Goal: Find specific page/section: Find specific page/section

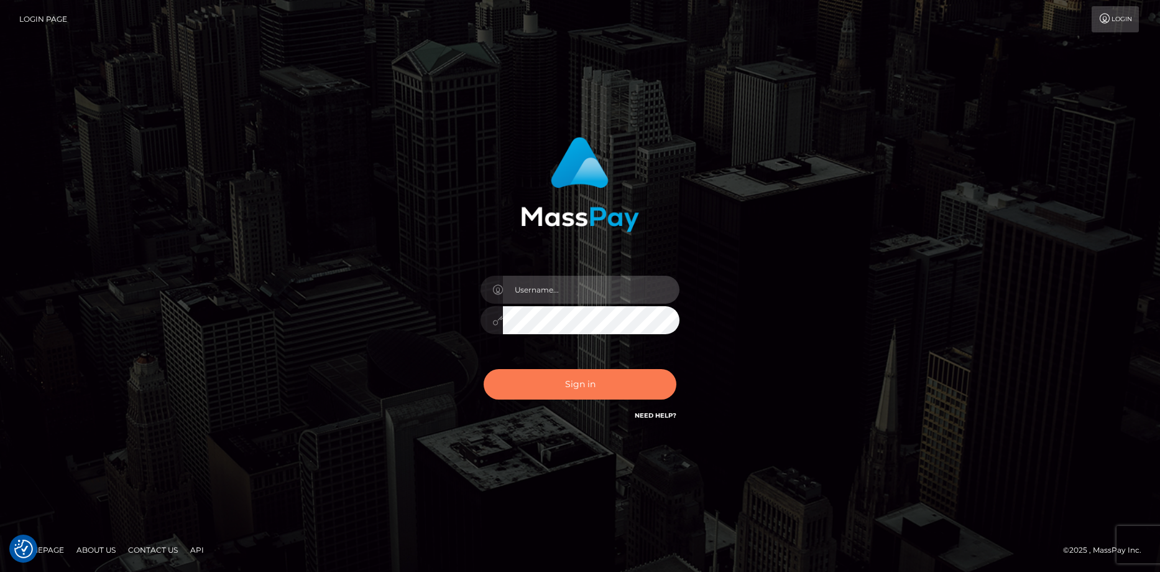
type input "Eduard Gavrilescu"
click at [545, 379] on button "Sign in" at bounding box center [580, 384] width 193 height 30
type input "[PERSON_NAME]"
click at [545, 379] on button "Sign in" at bounding box center [580, 384] width 193 height 30
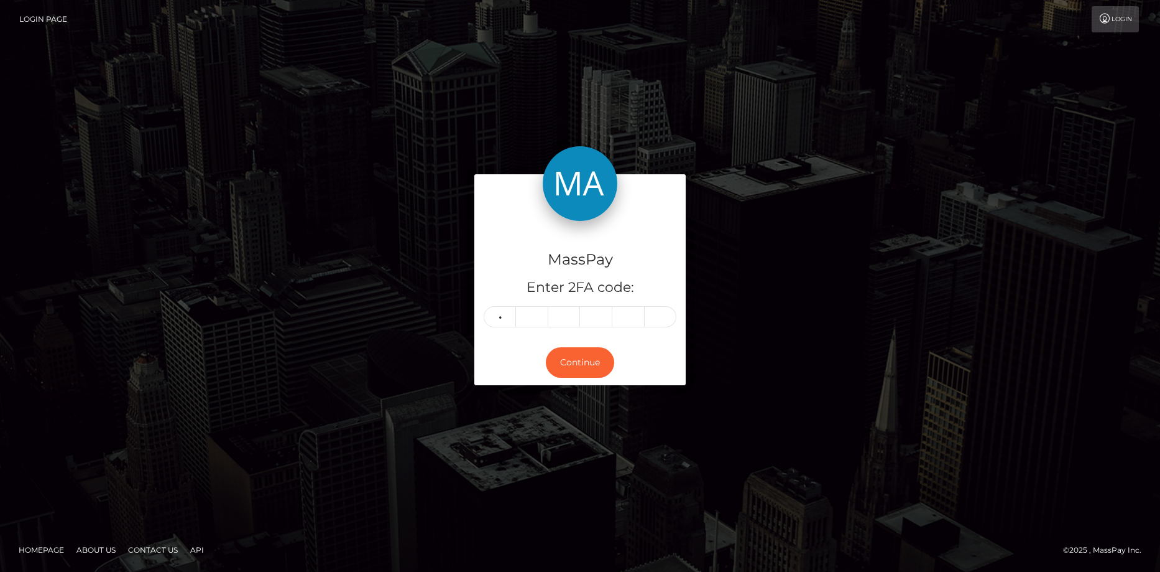
type input "5"
type input "1"
type input "8"
type input "4"
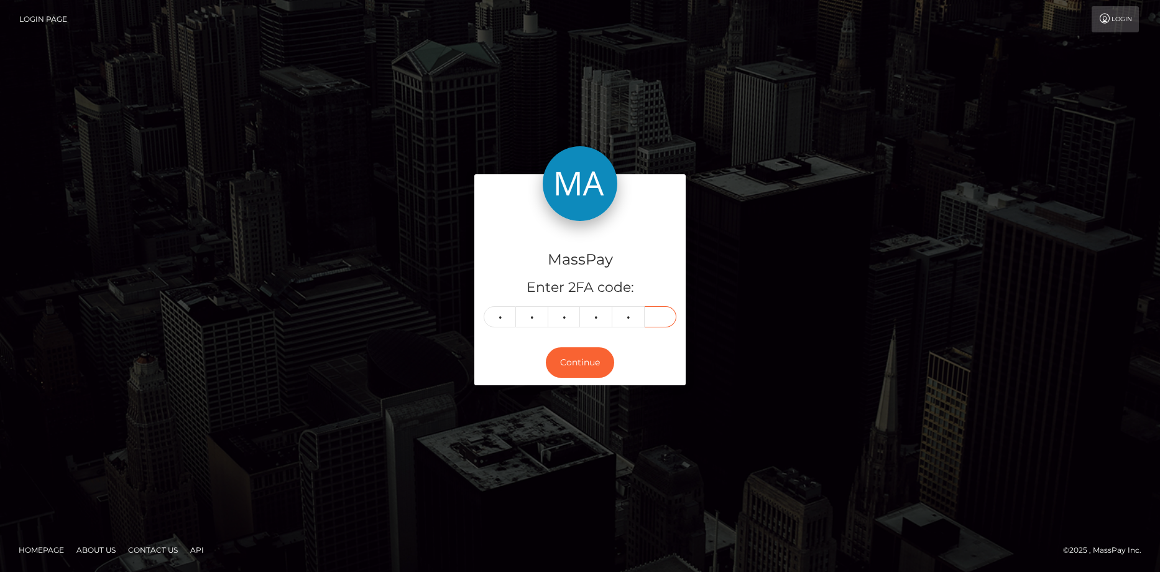
type input "5"
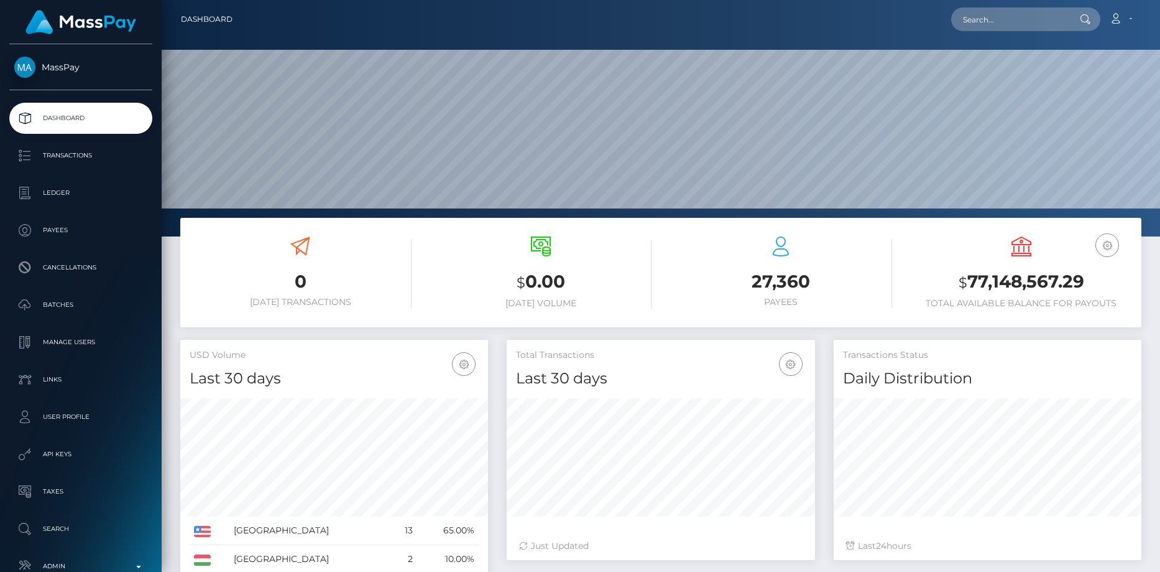
scroll to position [221, 308]
click at [979, 17] on input "text" at bounding box center [1009, 19] width 117 height 24
paste input "MSPcc82cb3536aaad2"
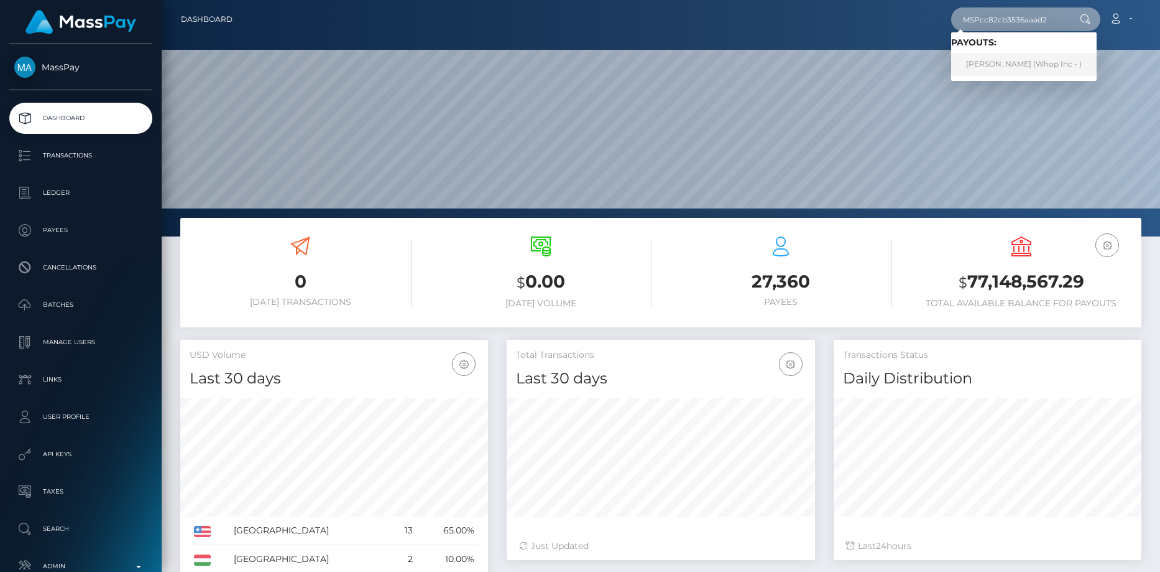
type input "MSPcc82cb3536aaad2"
click at [997, 55] on link "ABDUL WAHAAB MALIK (Whop Inc - )" at bounding box center [1024, 64] width 146 height 23
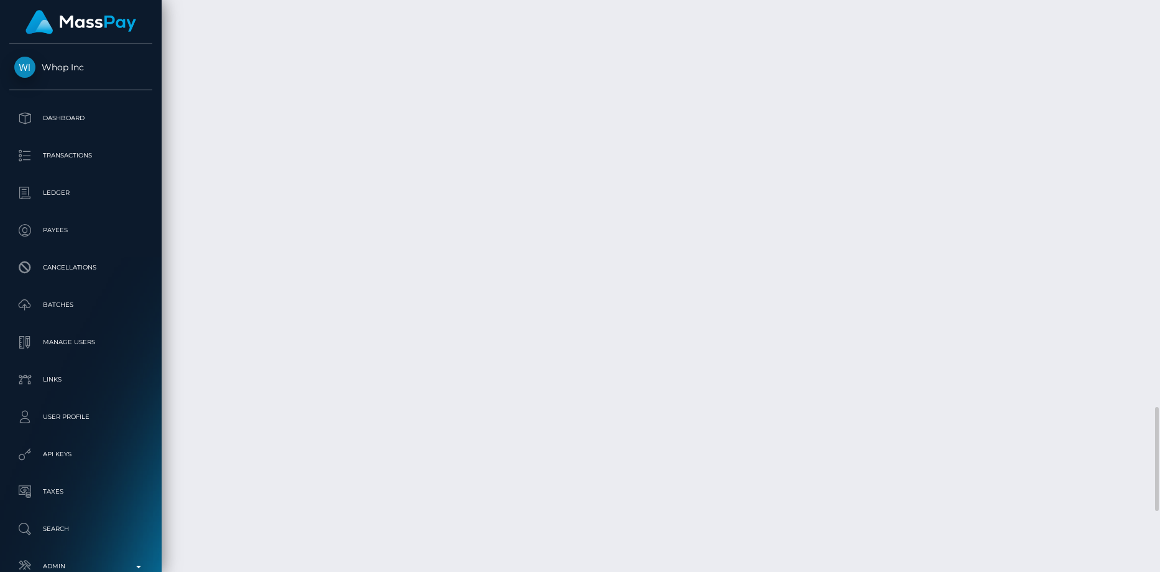
scroll to position [2571, 0]
drag, startPoint x: 950, startPoint y: 441, endPoint x: 973, endPoint y: 456, distance: 27.4
copy td "33,993.21 PKR"
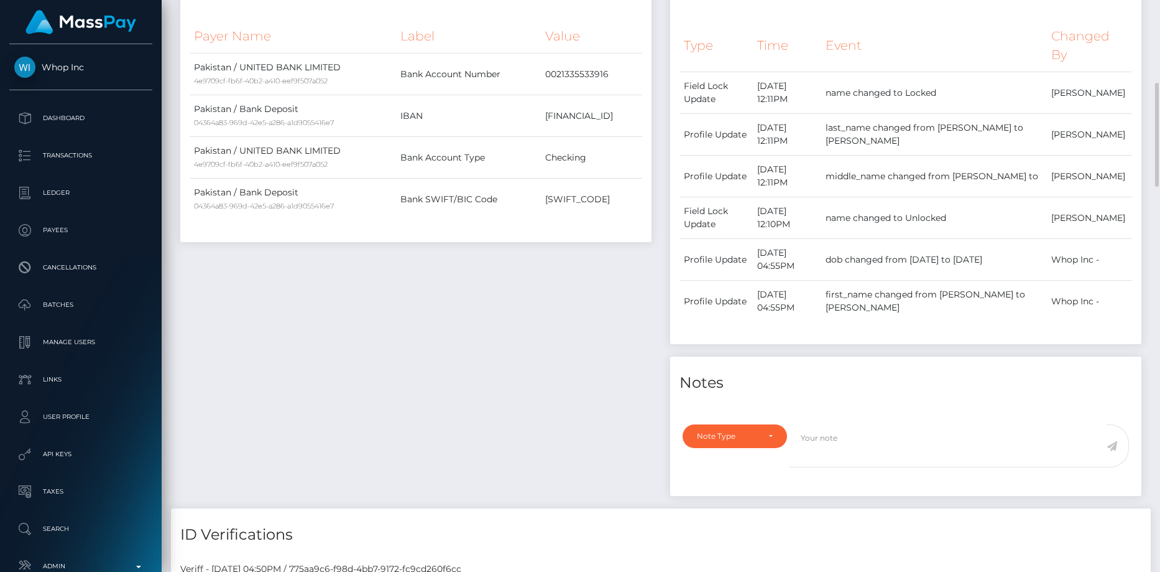
scroll to position [0, 0]
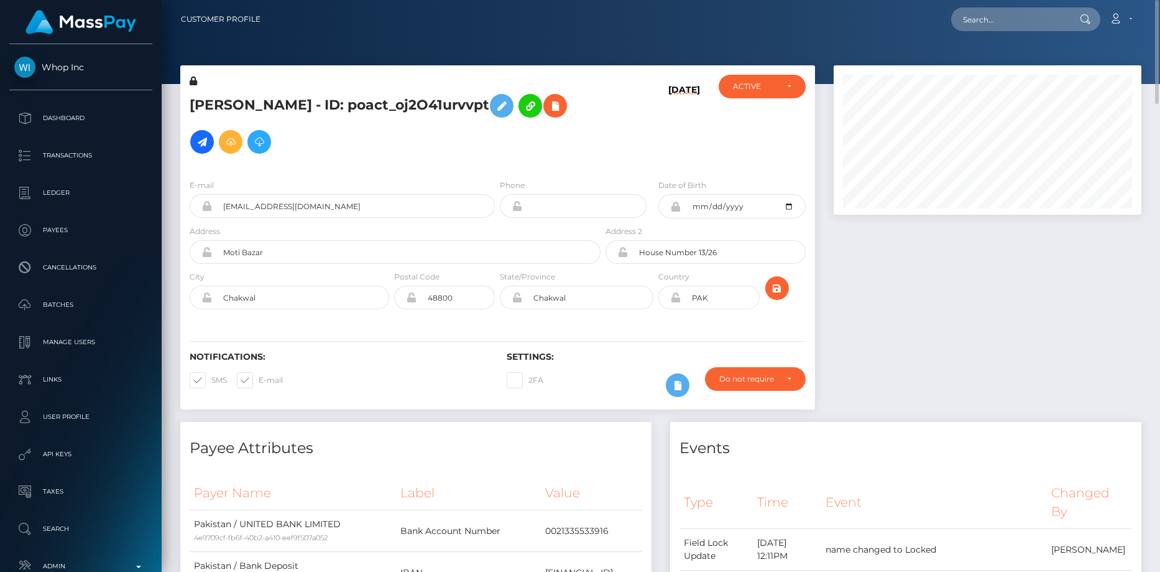
click at [297, 193] on div "E-mail henrychabalhatu@gmail.com" at bounding box center [342, 197] width 305 height 39
click at [297, 200] on input "henrychabalhatu@gmail.com" at bounding box center [353, 206] width 283 height 24
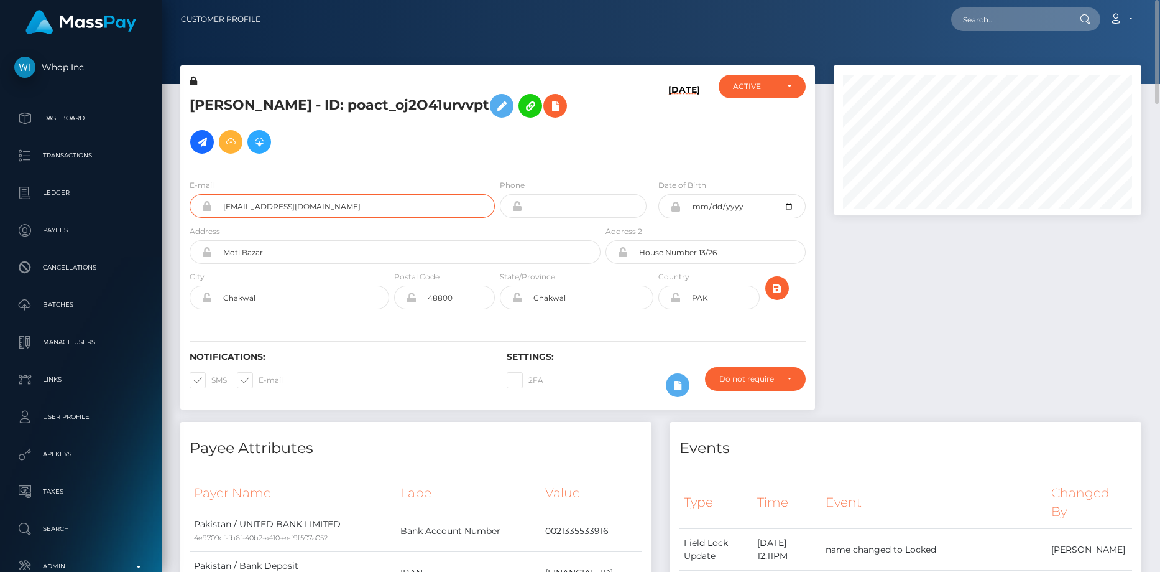
click at [297, 200] on input "henrychabalhatu@gmail.com" at bounding box center [353, 206] width 283 height 24
click at [994, 9] on input "text" at bounding box center [1009, 19] width 117 height 24
paste input "MSP2d1749ea1c76b8f"
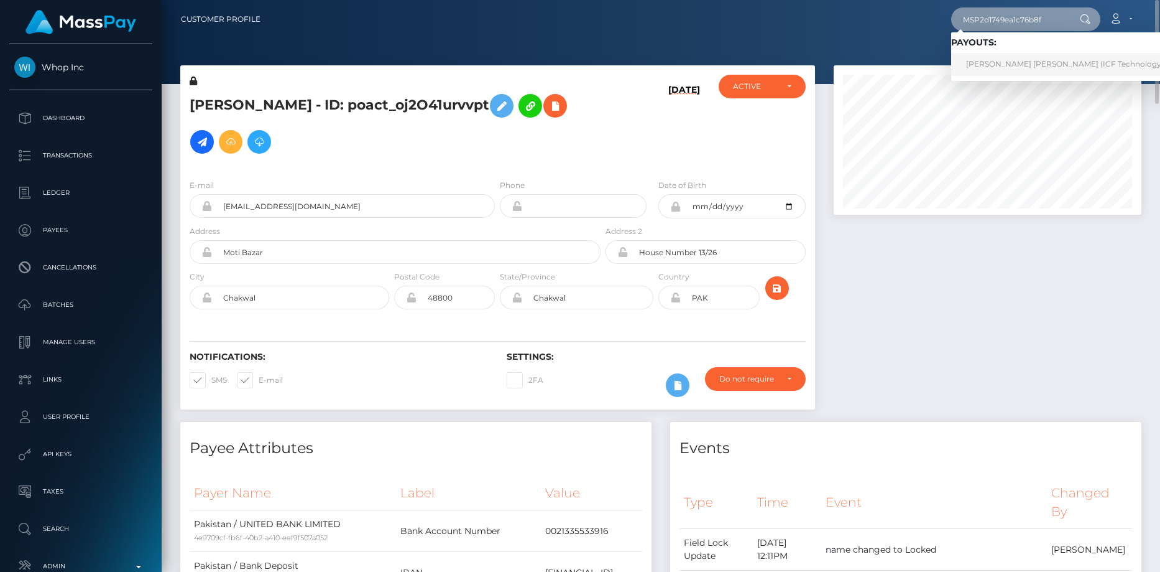
type input "MSP2d1749ea1c76b8f"
click at [1011, 58] on link "susana ramirez zapata (ICF Technology, Inc. - )" at bounding box center [1077, 64] width 252 height 23
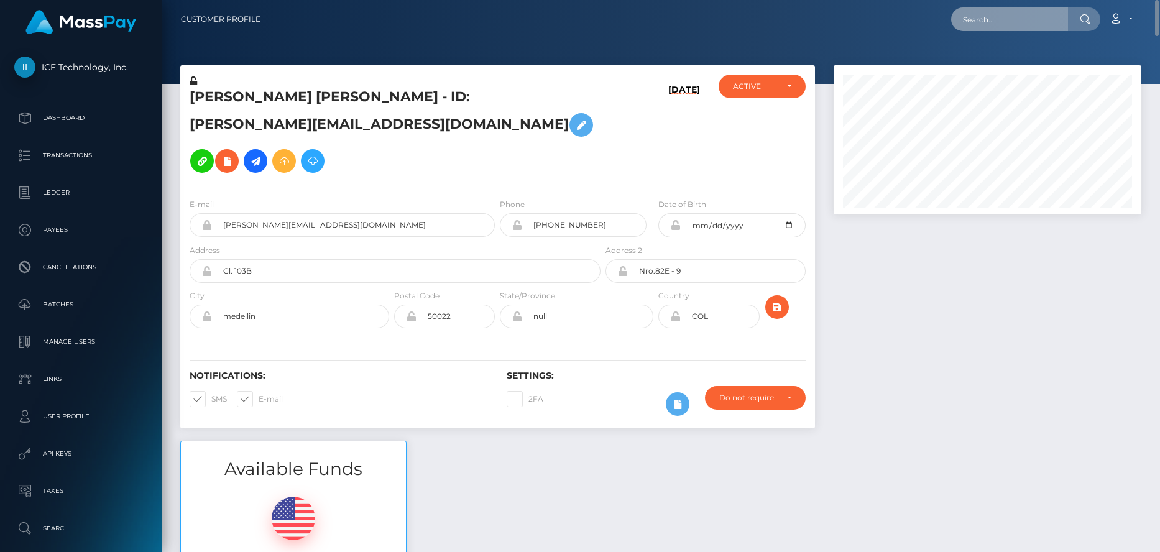
click at [970, 26] on input "text" at bounding box center [1009, 19] width 117 height 24
paste input "PY62308531"
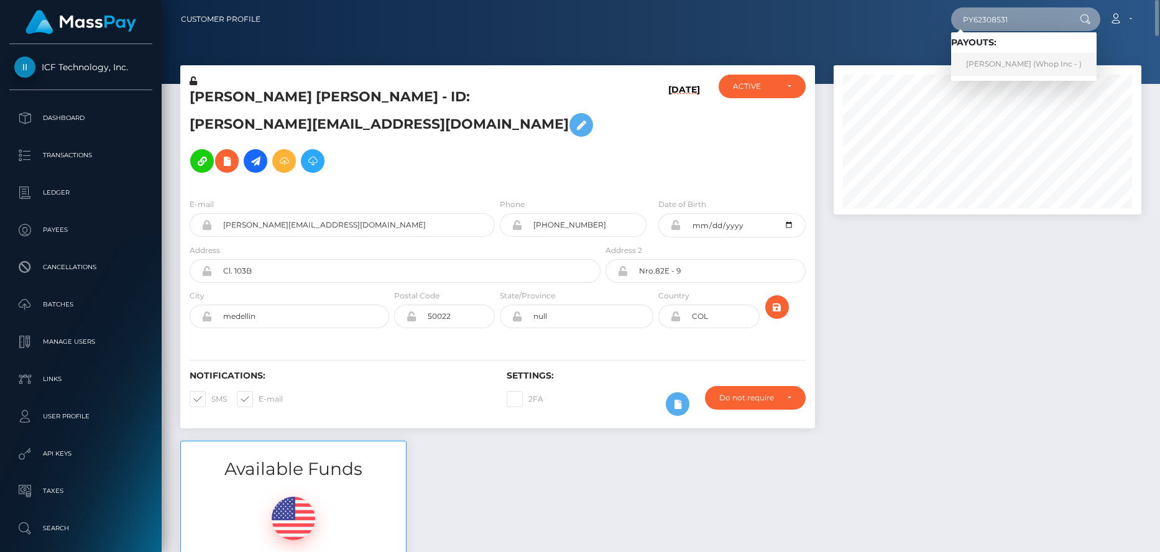
type input "PY62308531"
click at [996, 61] on link "Hayat Ullah (Whop Inc - )" at bounding box center [1024, 64] width 146 height 23
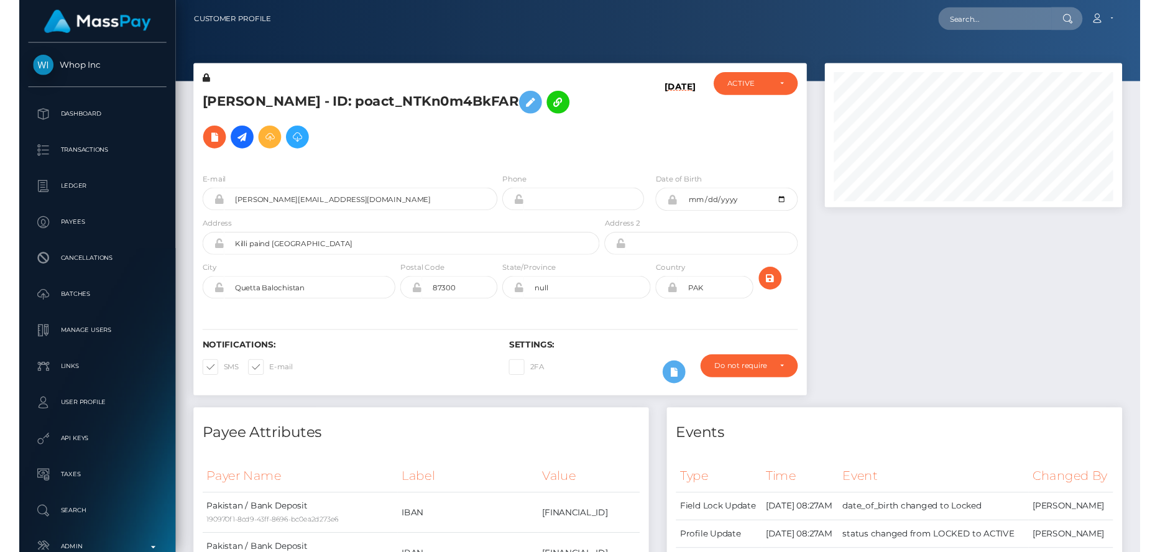
scroll to position [149, 308]
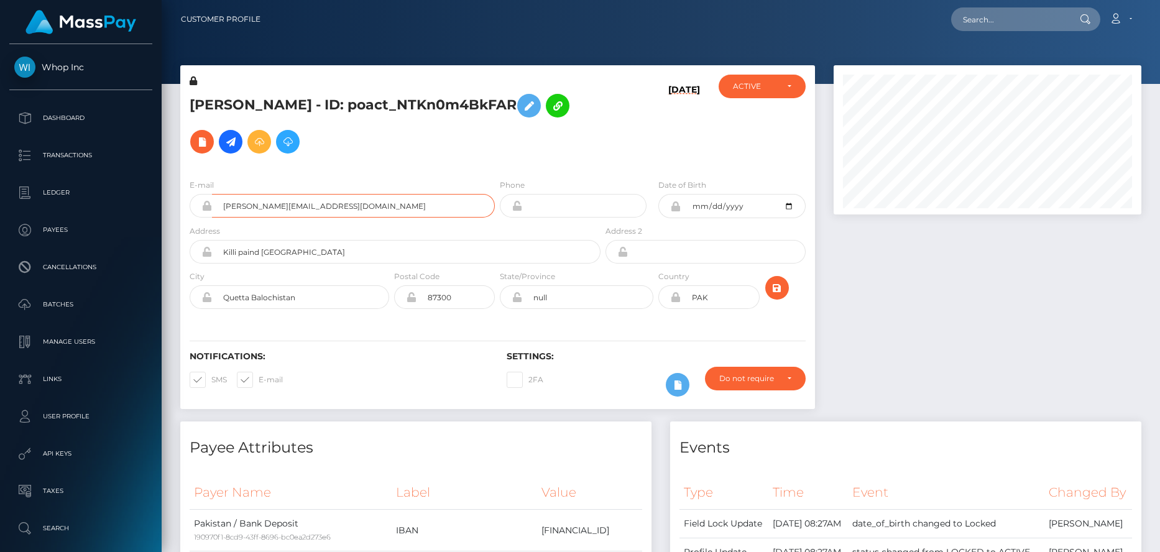
click at [293, 202] on input "james.820ro@gmail.com" at bounding box center [353, 206] width 283 height 24
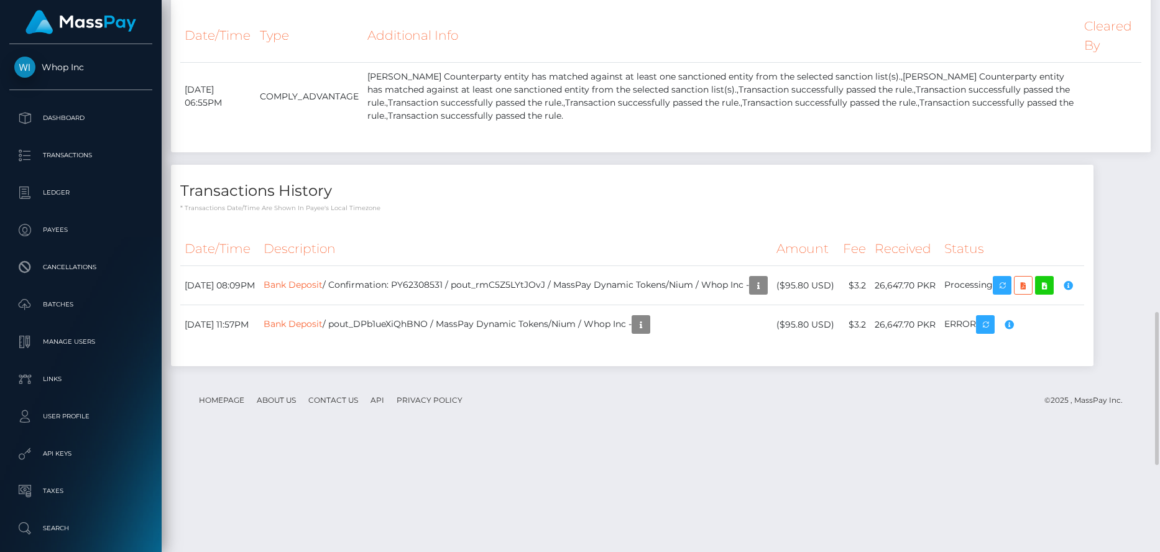
scroll to position [876, 0]
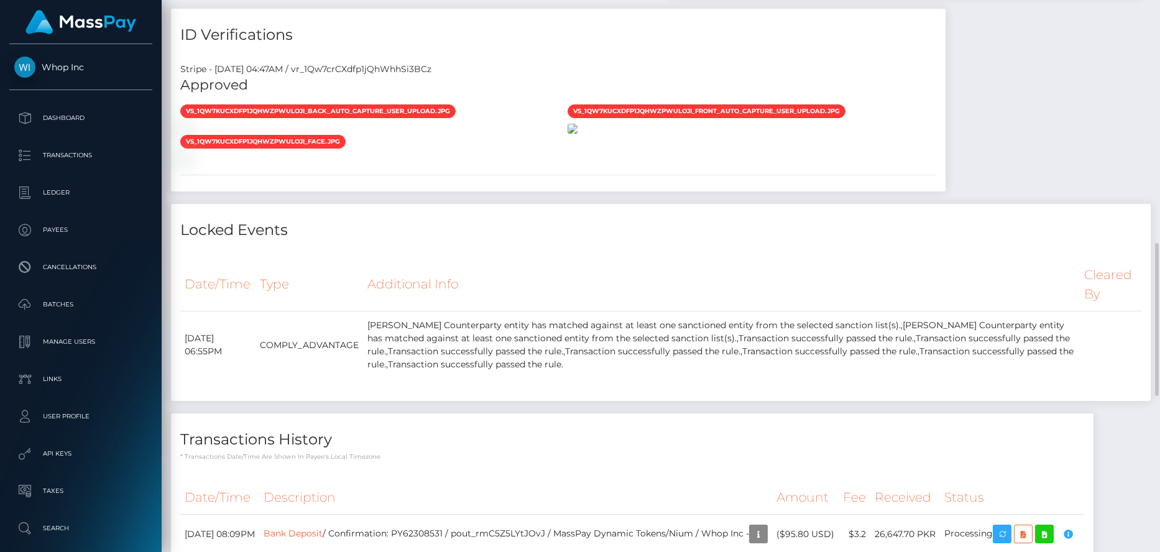
click at [578, 134] on img at bounding box center [573, 129] width 10 height 10
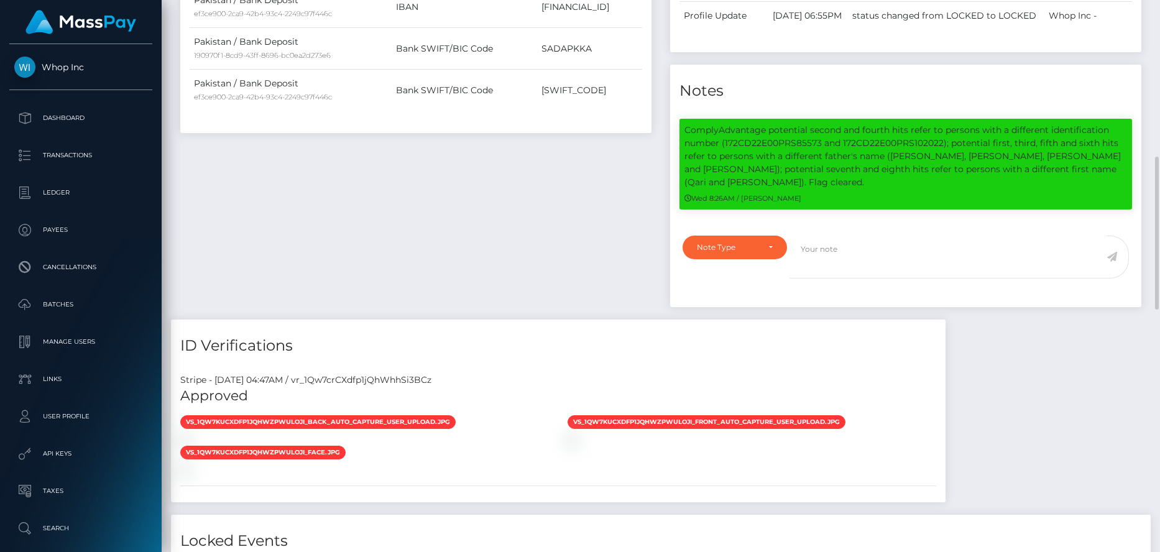
scroll to position [752, 0]
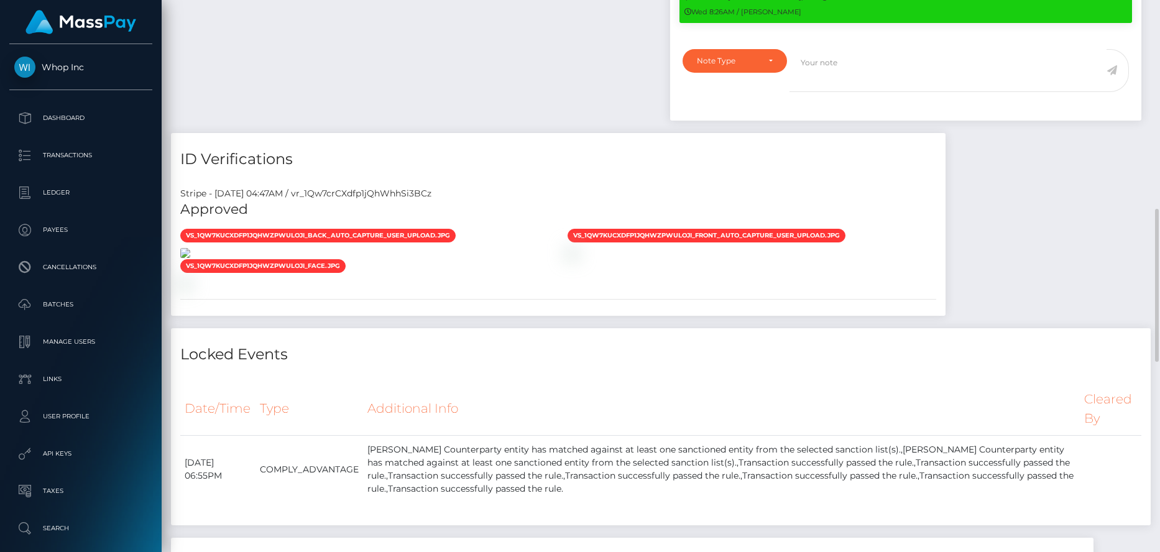
click at [190, 258] on img at bounding box center [185, 253] width 10 height 10
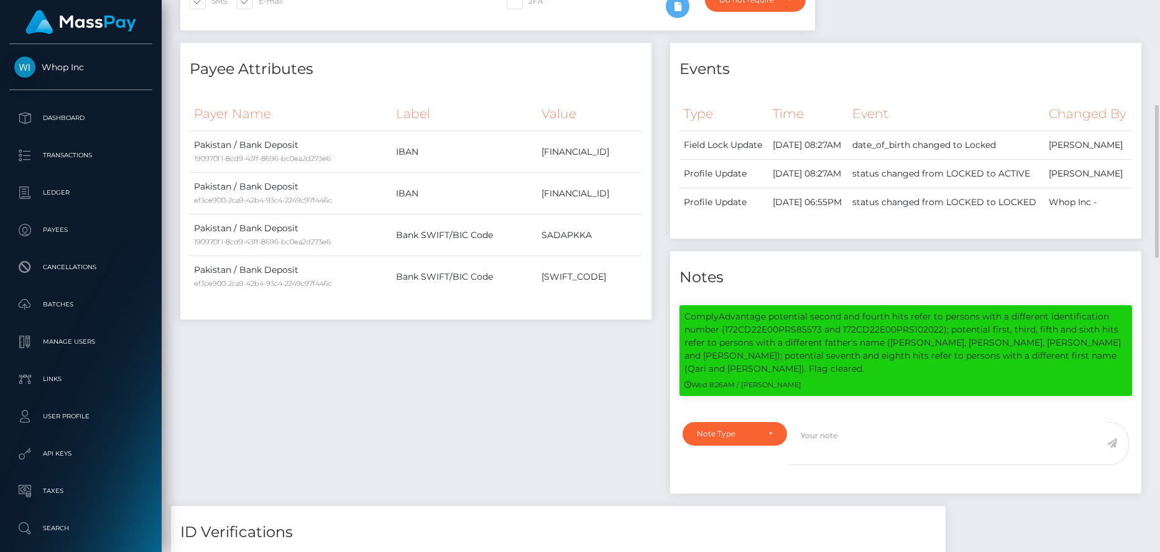
scroll to position [130, 0]
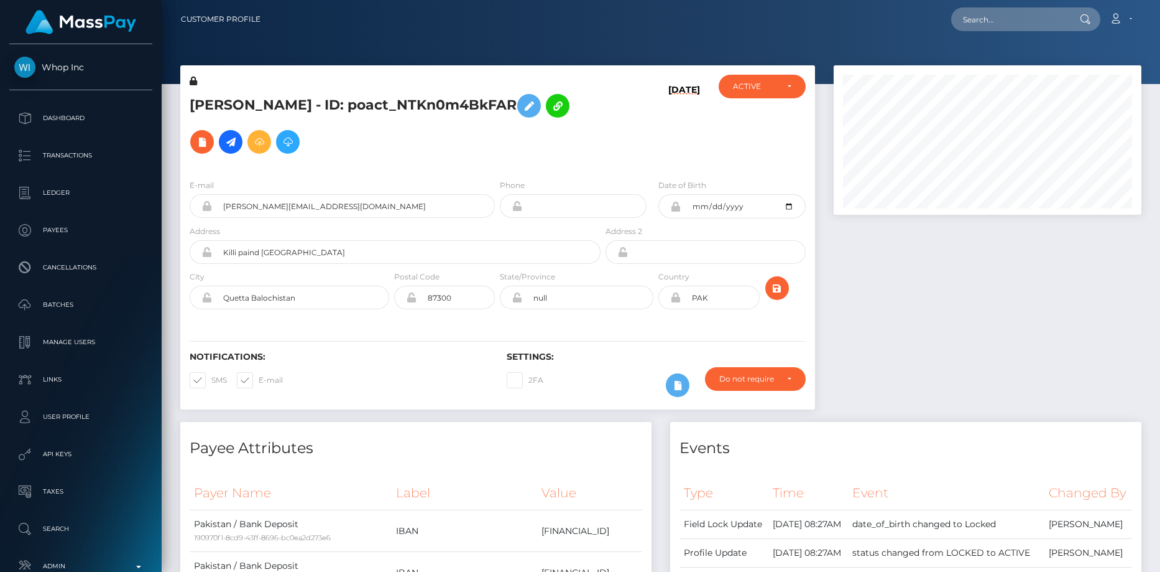
scroll to position [149, 308]
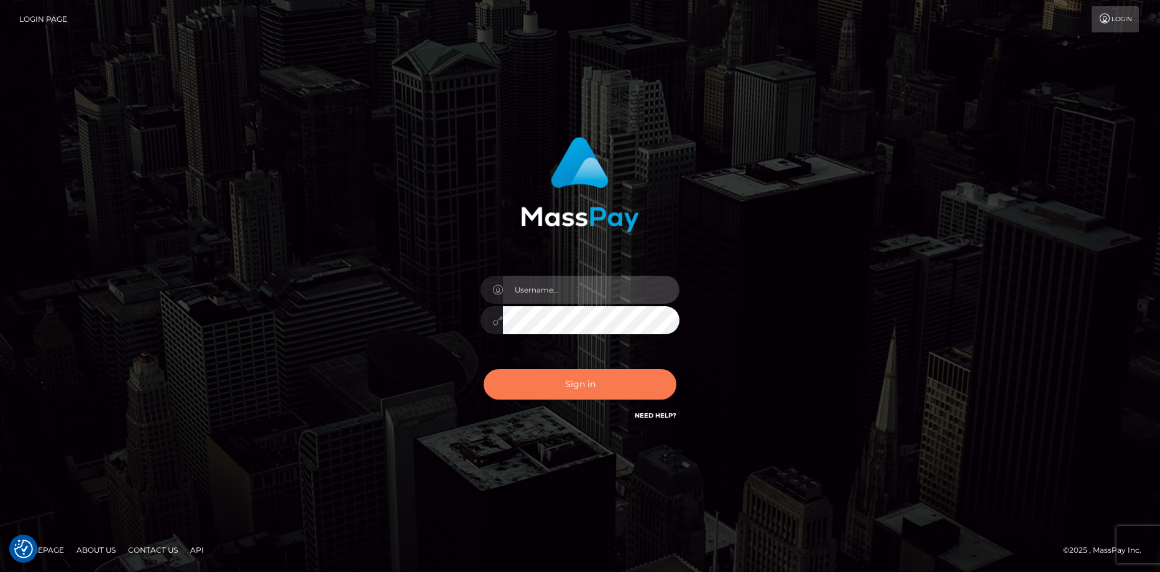
type input "[PERSON_NAME]"
click at [584, 391] on button "Sign in" at bounding box center [580, 384] width 193 height 30
type input "[PERSON_NAME]"
click at [584, 391] on button "Sign in" at bounding box center [580, 384] width 193 height 30
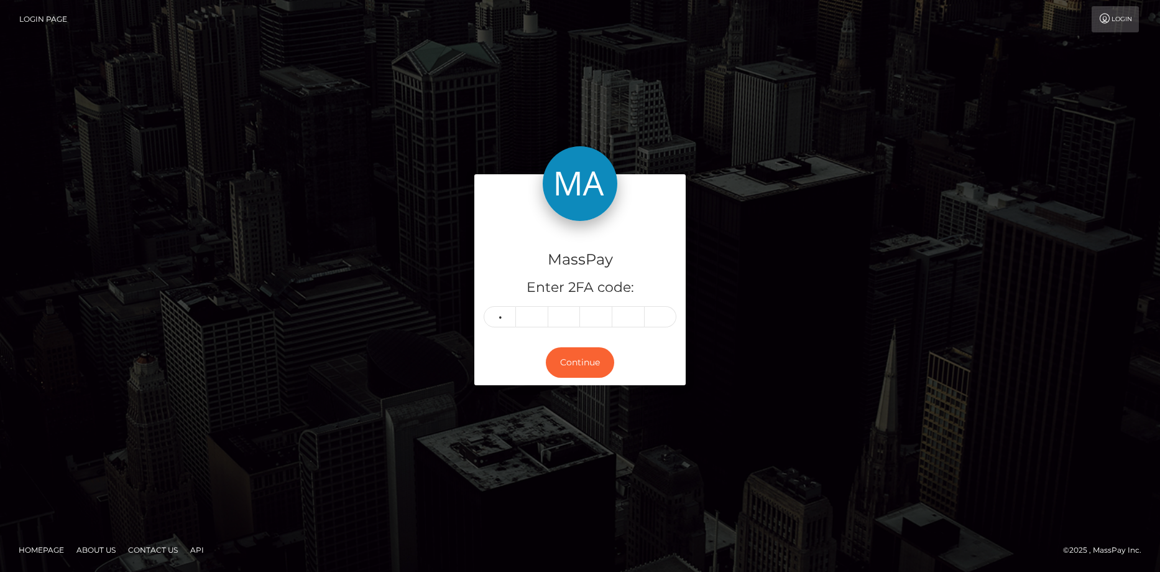
type input "3"
type input "5"
type input "0"
type input "5"
type input "7"
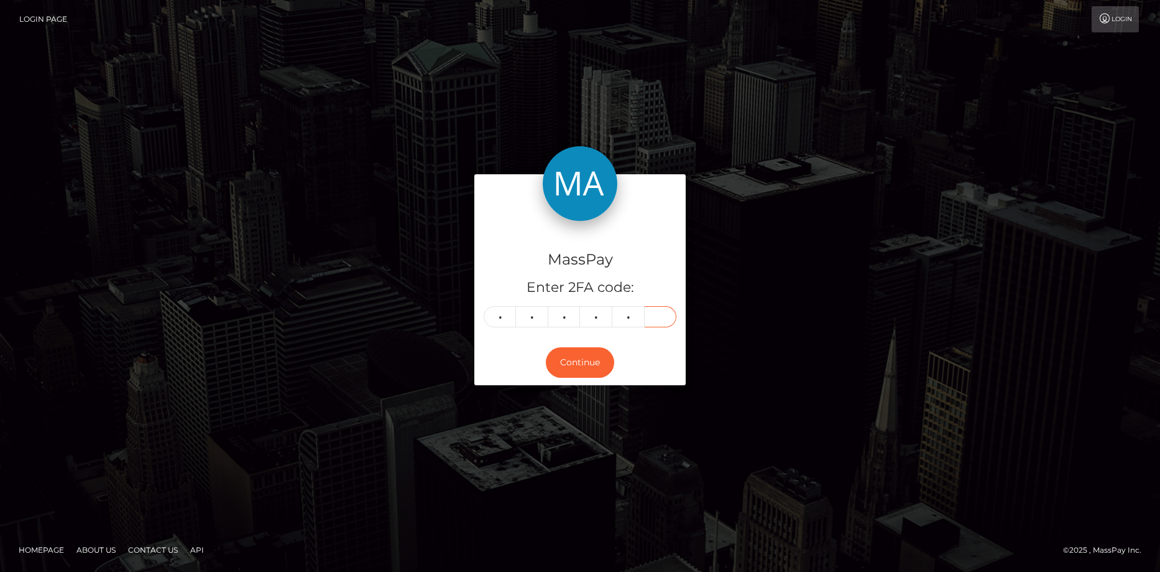
type input "6"
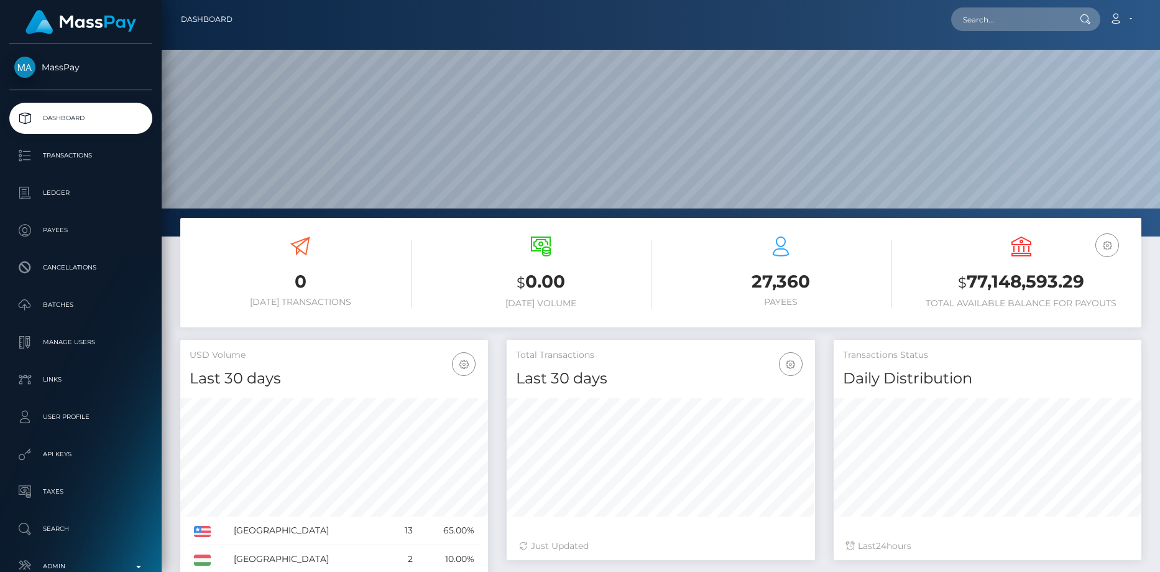
scroll to position [221, 308]
click at [974, 22] on input "text" at bounding box center [1009, 19] width 117 height 24
paste input "abs9654@outlook.com"
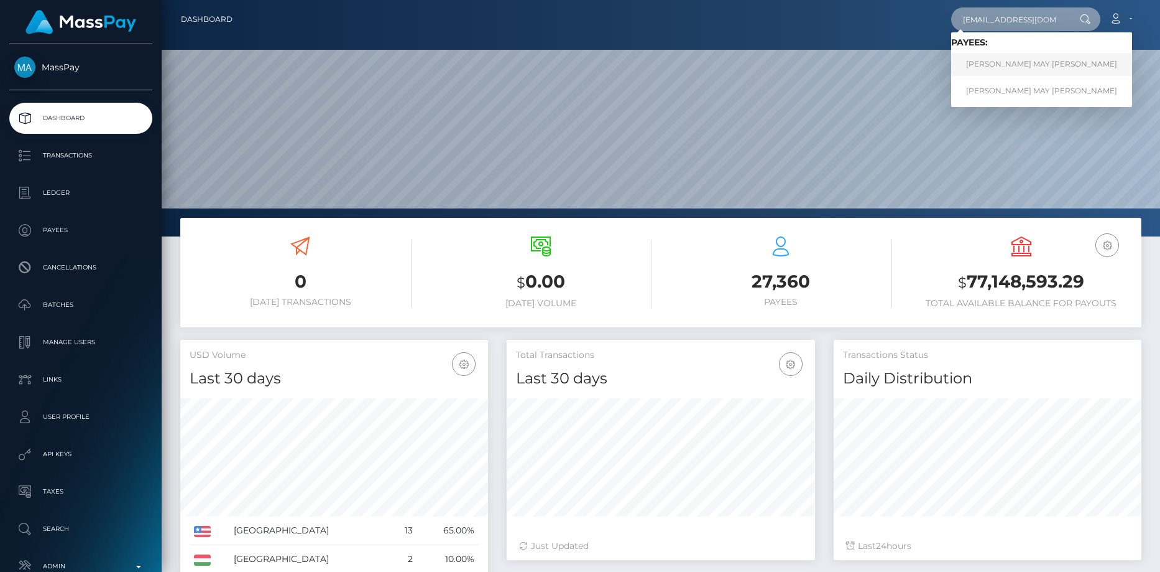
type input "abs9654@outlook.com"
click at [1002, 65] on link "ABIGAIL MAY GIBSON" at bounding box center [1041, 64] width 181 height 23
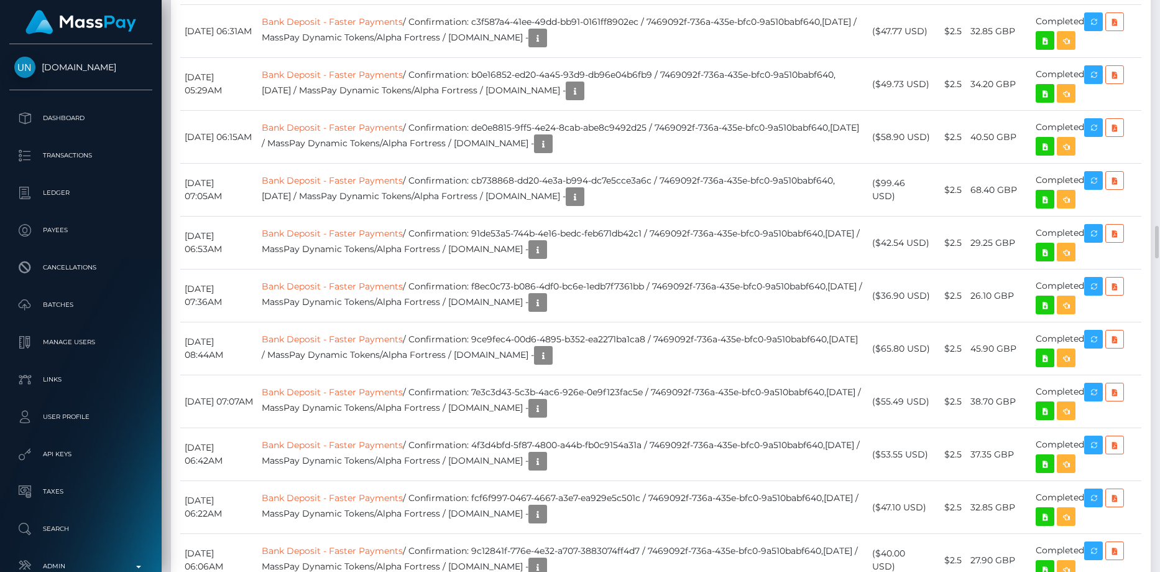
scroll to position [3856, 0]
